Goal: Task Accomplishment & Management: Use online tool/utility

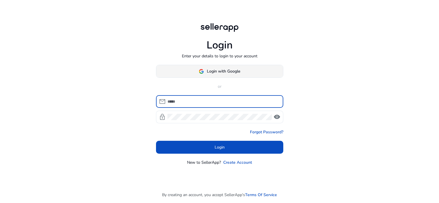
click at [240, 73] on span at bounding box center [219, 72] width 127 height 14
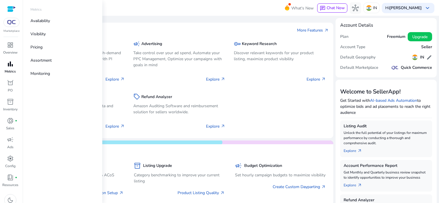
click at [11, 73] on p "Metrics" at bounding box center [10, 71] width 11 height 5
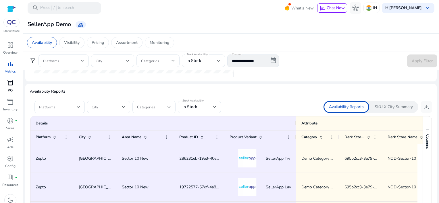
click at [8, 84] on span "orders" at bounding box center [10, 83] width 7 height 7
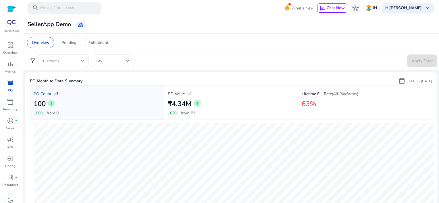
click at [45, 7] on p "Press / to search" at bounding box center [57, 8] width 34 height 6
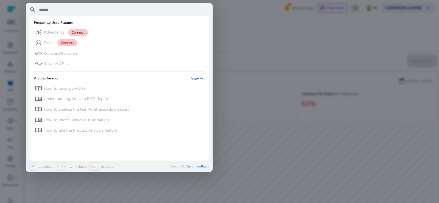
click at [225, 51] on div at bounding box center [219, 101] width 439 height 203
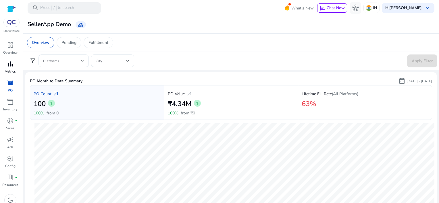
click at [14, 68] on div "bar_chart" at bounding box center [10, 63] width 16 height 9
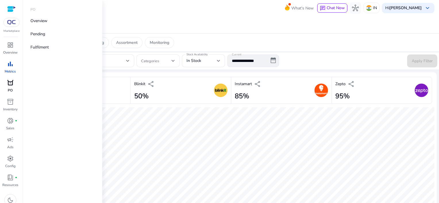
click at [10, 86] on span "orders" at bounding box center [10, 83] width 7 height 7
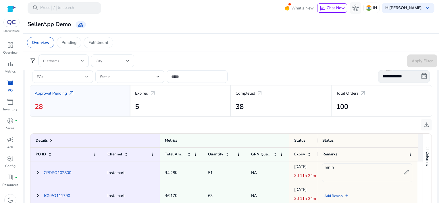
scroll to position [201, 0]
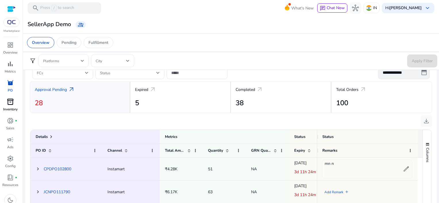
click at [6, 101] on div "inventory_2" at bounding box center [10, 101] width 16 height 9
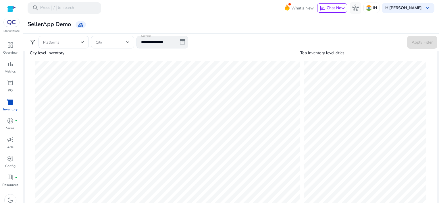
scroll to position [178, 0]
click at [11, 124] on span "donut_small" at bounding box center [10, 120] width 7 height 7
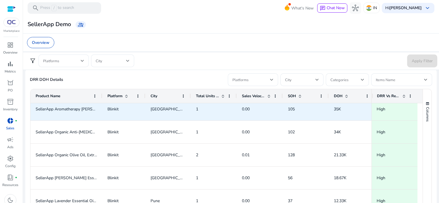
scroll to position [29, 0]
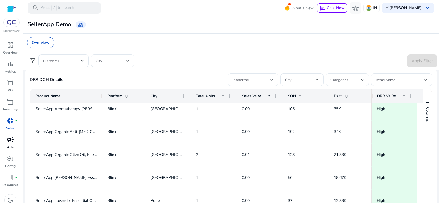
click at [14, 140] on span "campaign" at bounding box center [10, 139] width 7 height 7
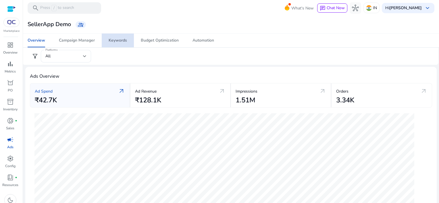
click at [117, 43] on span "Keywords" at bounding box center [118, 41] width 18 height 14
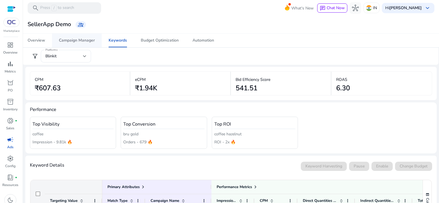
click at [73, 43] on span "Campaign Manager" at bounding box center [77, 41] width 36 height 14
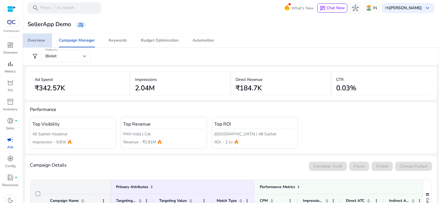
click at [40, 42] on div "Overview" at bounding box center [37, 40] width 18 height 4
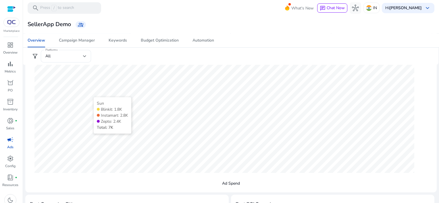
scroll to position [57, 0]
